Goal: Information Seeking & Learning: Learn about a topic

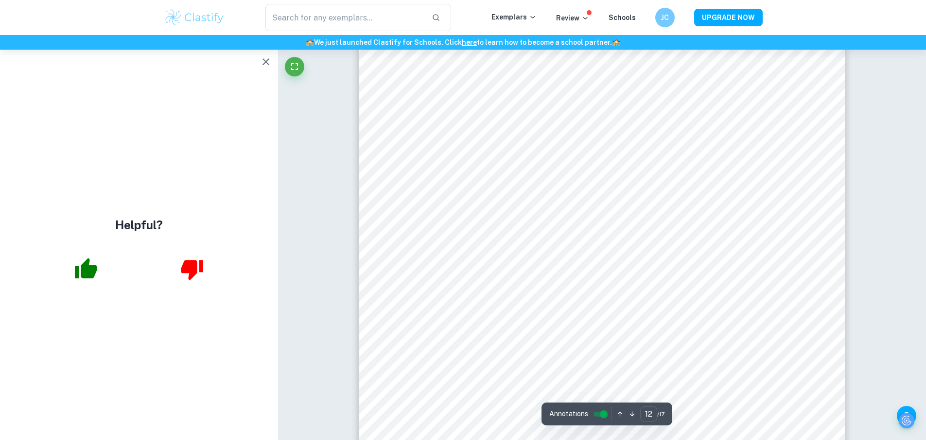
scroll to position [7880, 0]
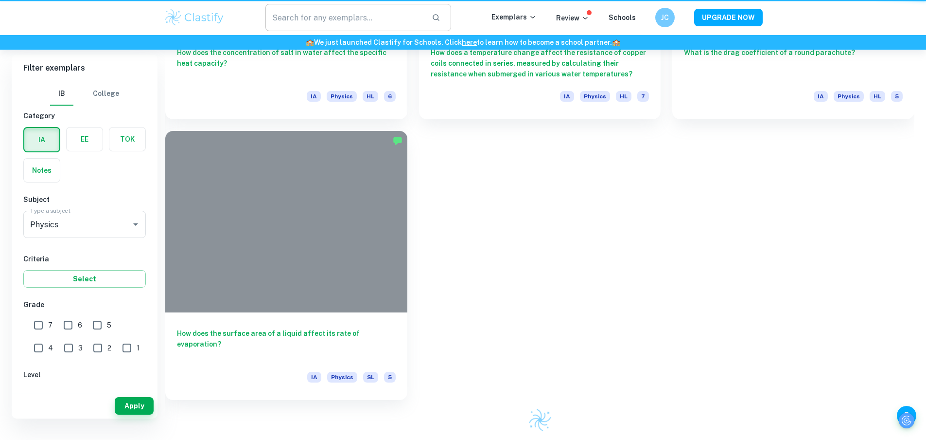
scroll to position [257, 0]
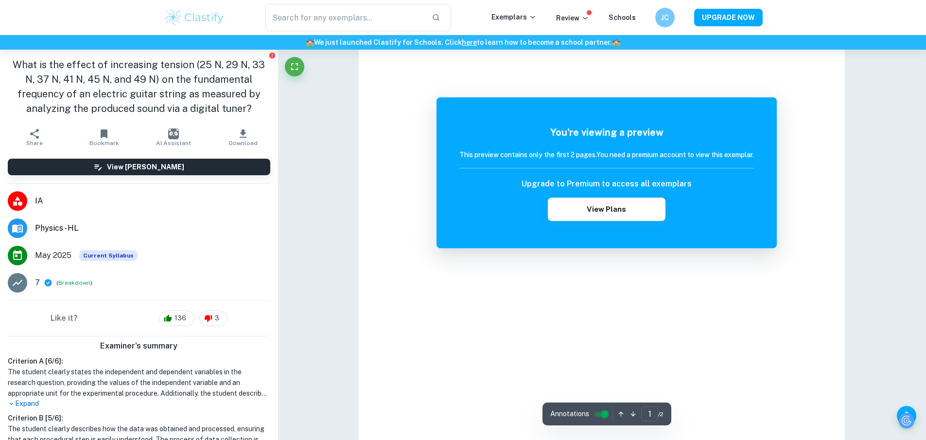
scroll to position [1067, 0]
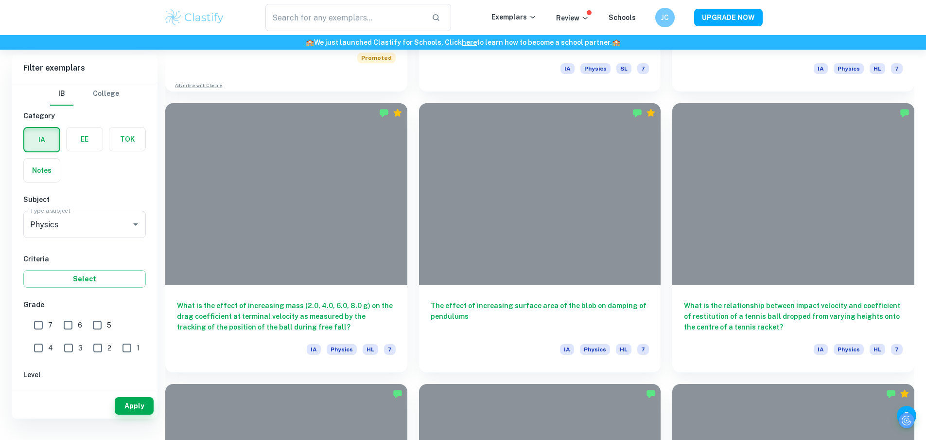
scroll to position [257, 0]
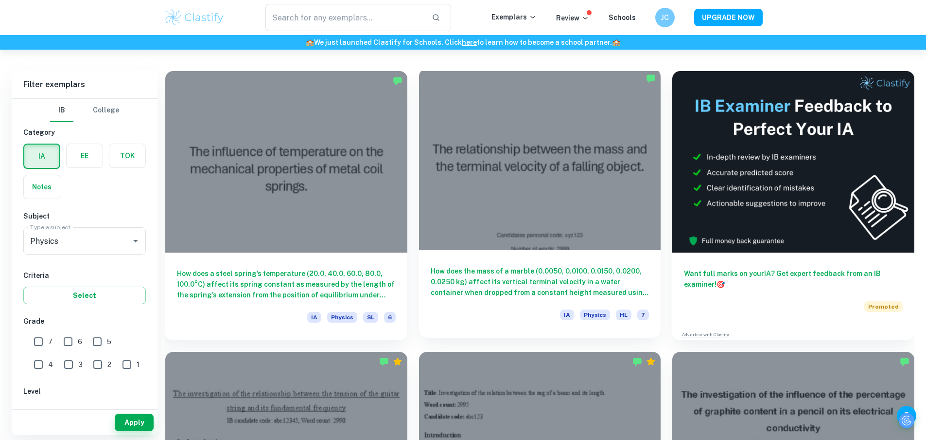
click at [431, 266] on h6 "How does the mass of a marble (0.0050, 0.0100, 0.0150, 0.0200, 0.0250 kg) affec…" at bounding box center [540, 282] width 219 height 32
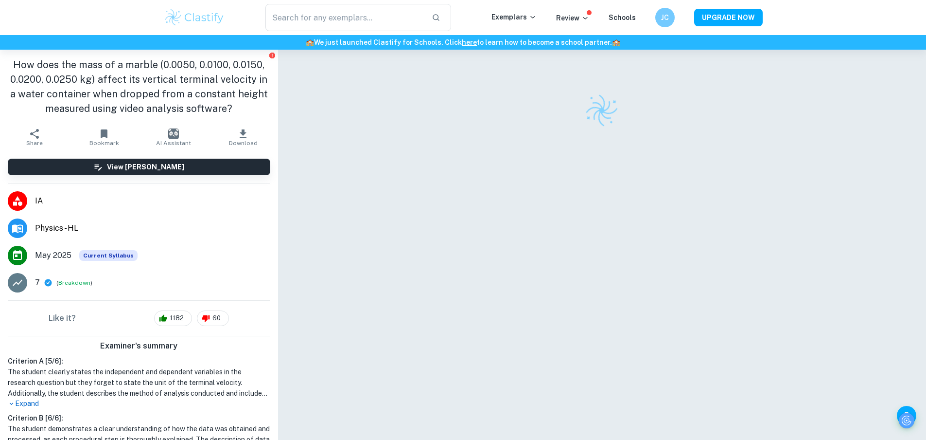
scroll to position [50, 0]
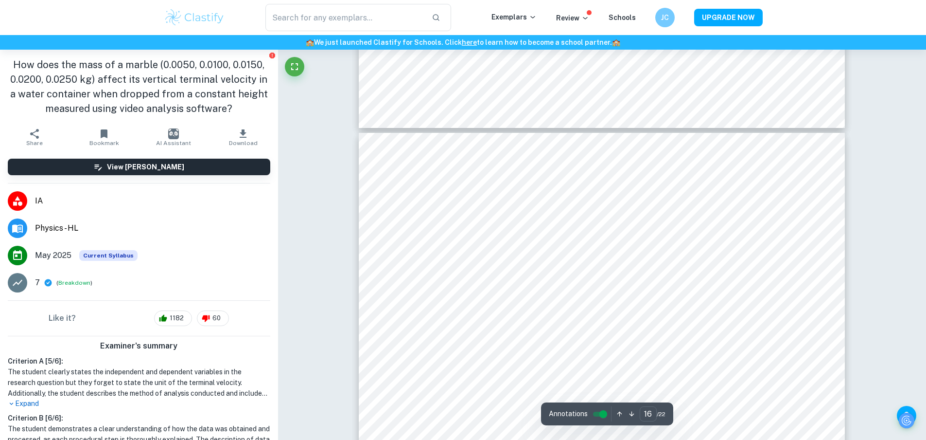
type input "15"
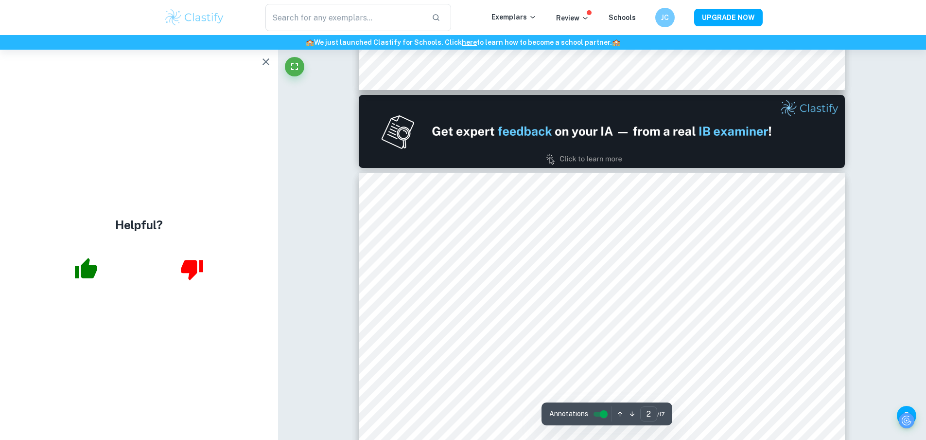
type input "3"
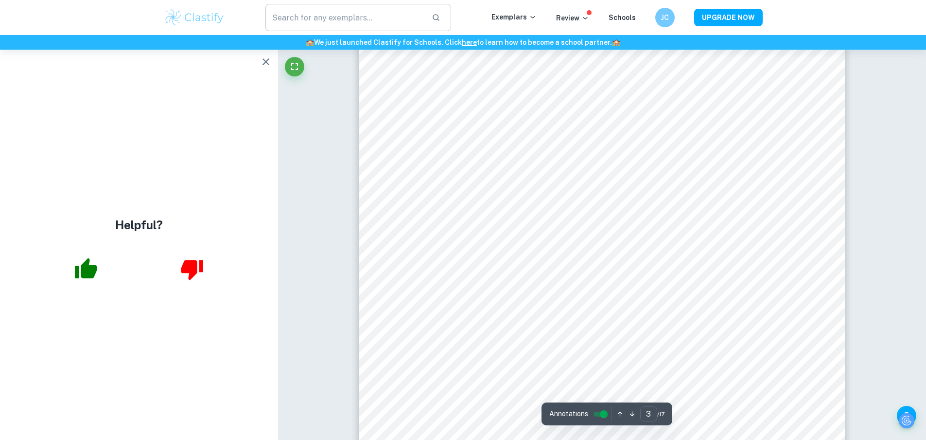
scroll to position [1584, 0]
